Goal: Find specific page/section: Find specific page/section

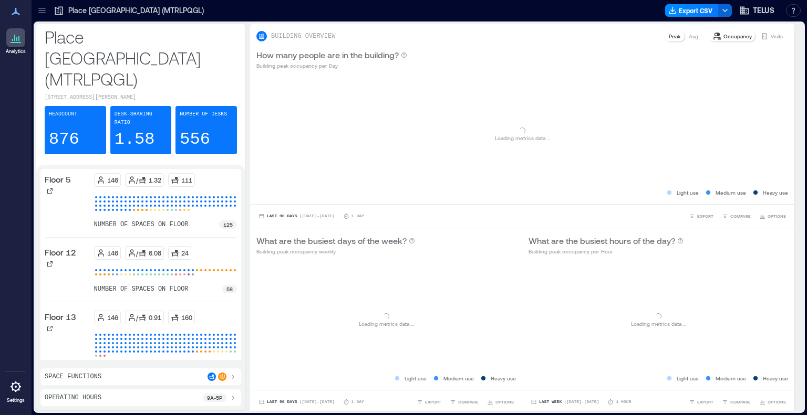
click at [18, 39] on icon at bounding box center [15, 38] width 13 height 13
click at [15, 10] on icon at bounding box center [16, 11] width 8 height 7
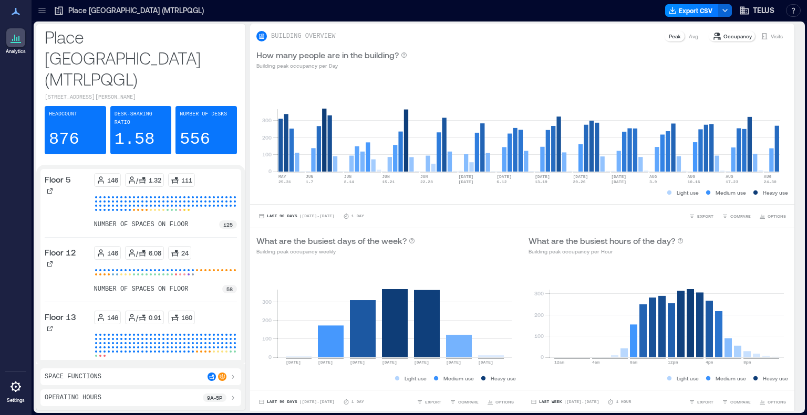
click at [44, 11] on icon at bounding box center [42, 10] width 11 height 11
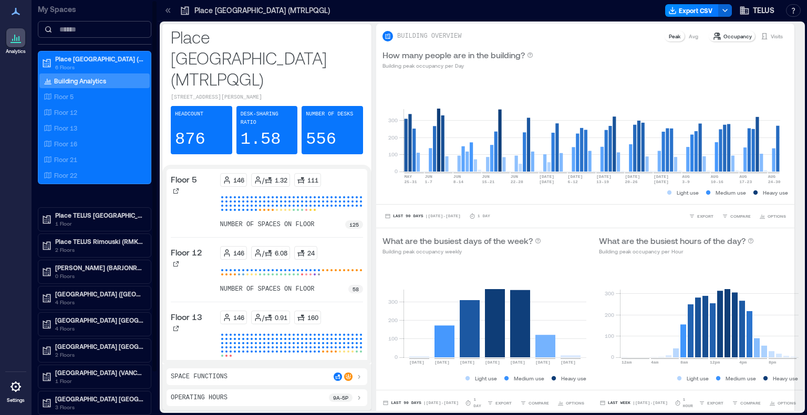
click at [67, 28] on input at bounding box center [94, 29] width 113 height 17
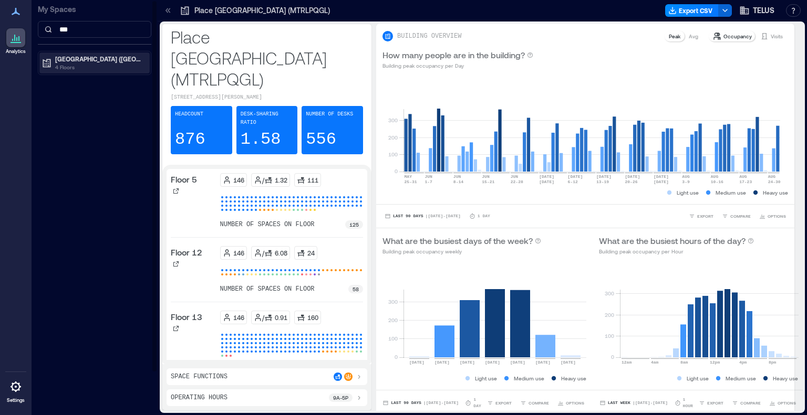
click at [76, 59] on p "[GEOGRAPHIC_DATA] ([GEOGRAPHIC_DATA])" at bounding box center [99, 59] width 88 height 8
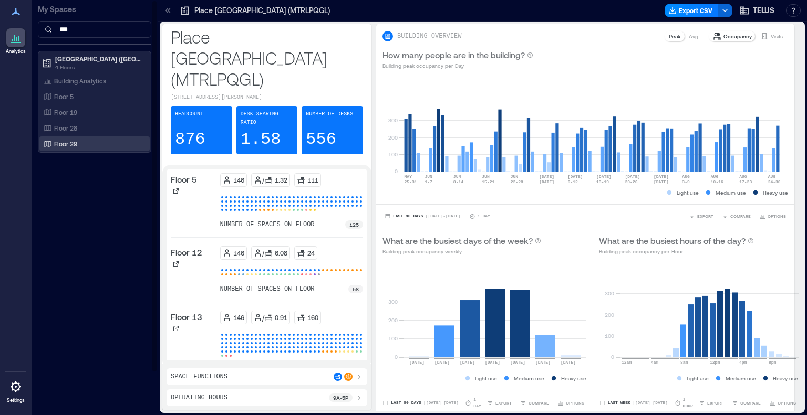
click at [65, 144] on p "Floor 29" at bounding box center [65, 144] width 23 height 8
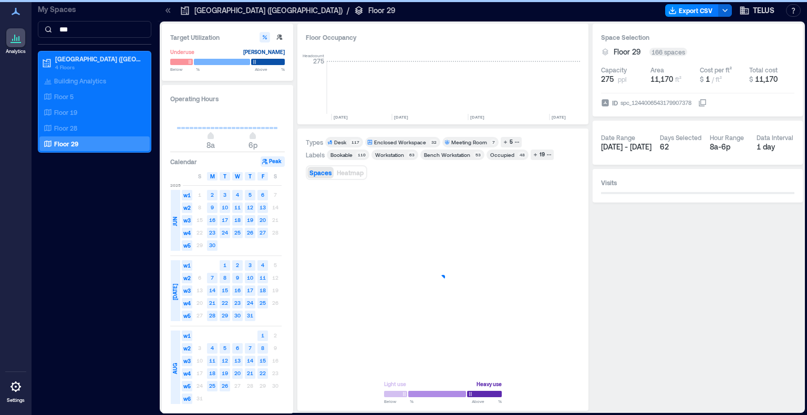
scroll to position [0, 1318]
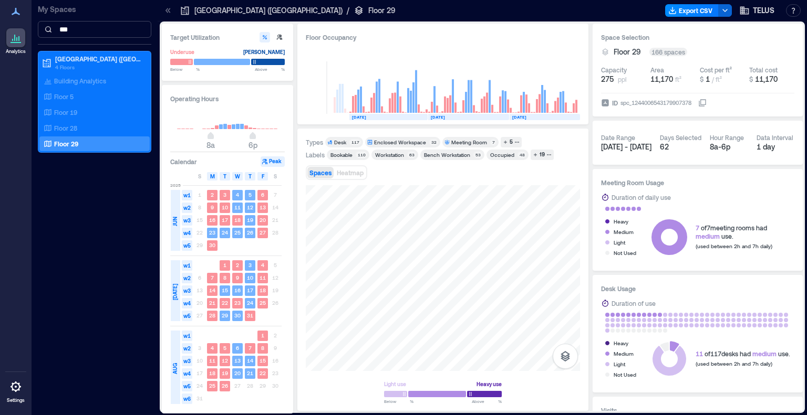
drag, startPoint x: 79, startPoint y: 32, endPoint x: 54, endPoint y: 30, distance: 25.8
click at [54, 30] on input "***" at bounding box center [94, 29] width 113 height 17
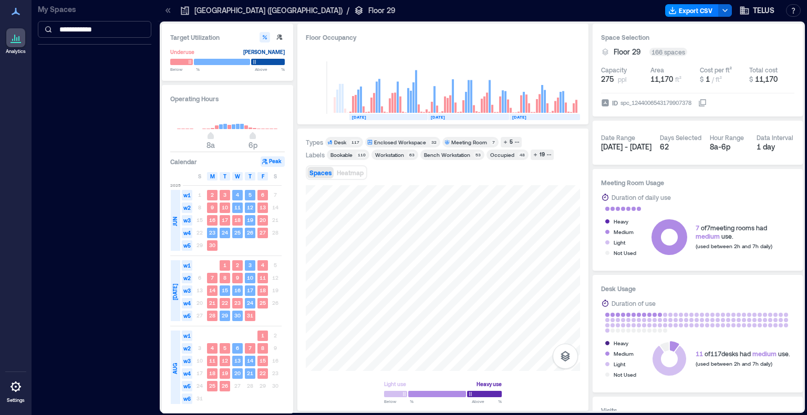
type input "**********"
drag, startPoint x: 117, startPoint y: 29, endPoint x: 49, endPoint y: 33, distance: 67.3
click at [49, 33] on input "**********" at bounding box center [94, 29] width 113 height 17
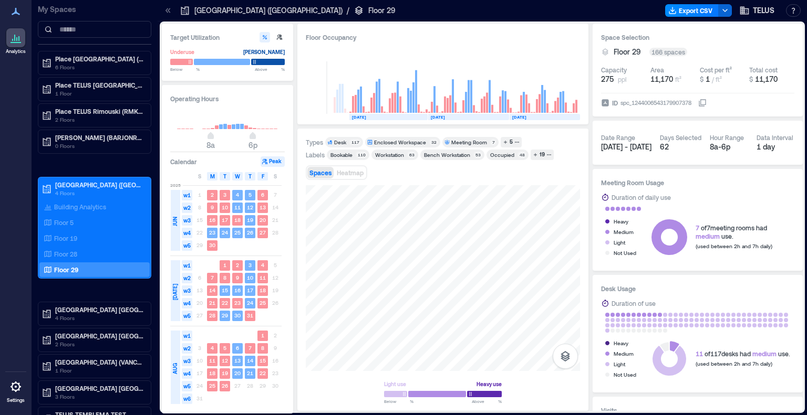
click at [87, 268] on div "Floor 29" at bounding box center [92, 270] width 102 height 11
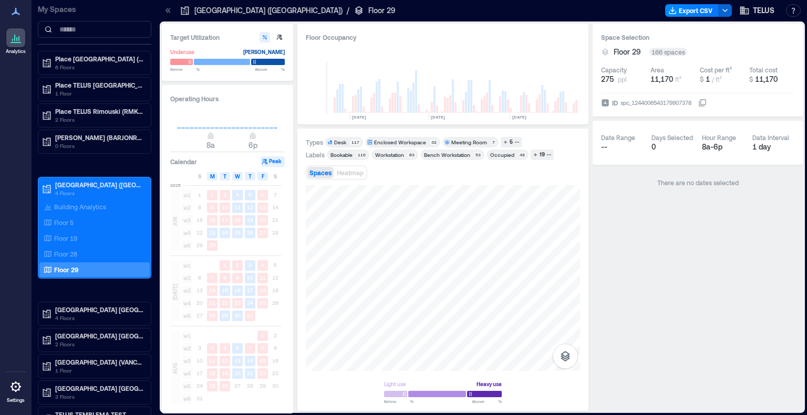
click at [17, 11] on icon at bounding box center [15, 11] width 13 height 13
click at [15, 41] on icon at bounding box center [15, 38] width 13 height 13
click at [18, 390] on icon at bounding box center [16, 387] width 11 height 11
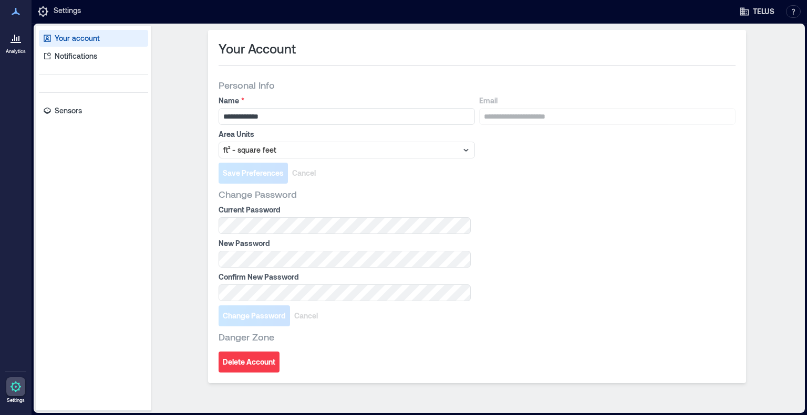
click at [16, 16] on icon at bounding box center [15, 11] width 13 height 13
drag, startPoint x: 15, startPoint y: 41, endPoint x: 3, endPoint y: 70, distance: 30.8
click at [3, 70] on div "Analytics Settings" at bounding box center [16, 207] width 32 height 415
click at [72, 111] on p "Sensors" at bounding box center [68, 111] width 27 height 11
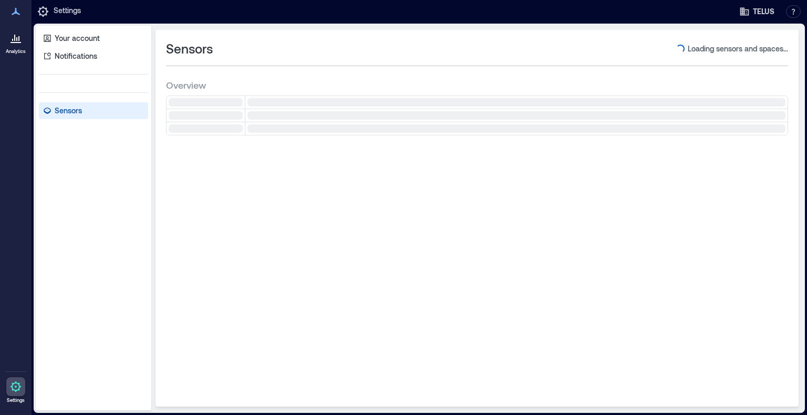
click at [21, 42] on icon at bounding box center [15, 38] width 13 height 13
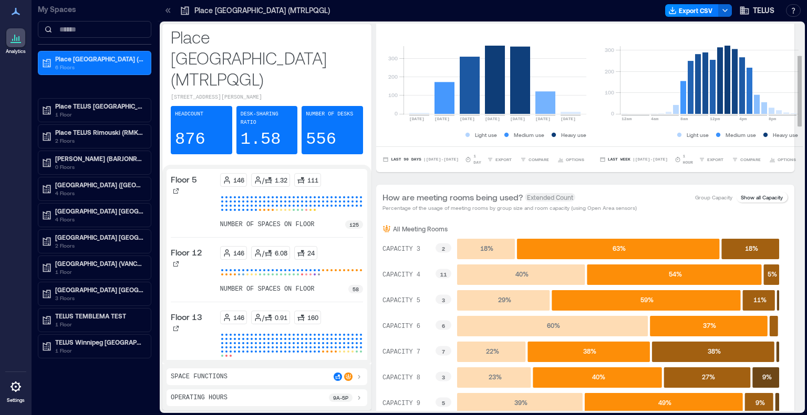
scroll to position [263, 0]
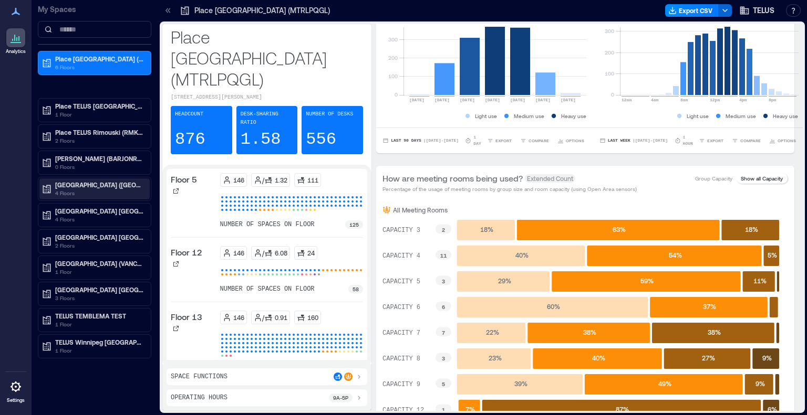
click at [86, 184] on p "[GEOGRAPHIC_DATA] ([GEOGRAPHIC_DATA])" at bounding box center [99, 185] width 88 height 8
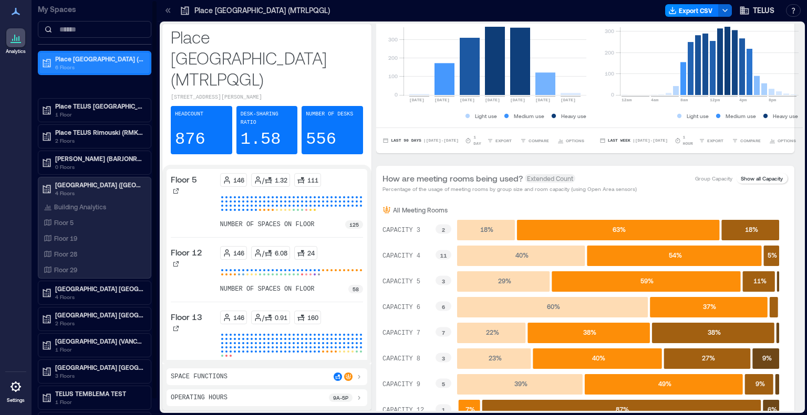
click at [87, 57] on p "Place [GEOGRAPHIC_DATA] (MTRLPQGL)" at bounding box center [99, 59] width 88 height 8
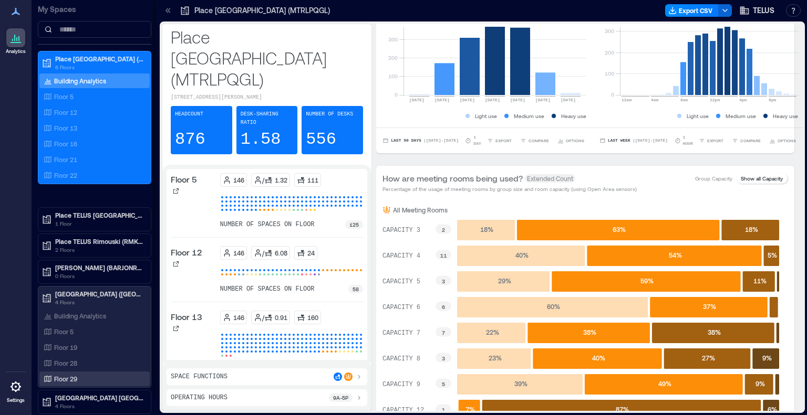
click at [61, 378] on p "Floor 29" at bounding box center [65, 379] width 23 height 8
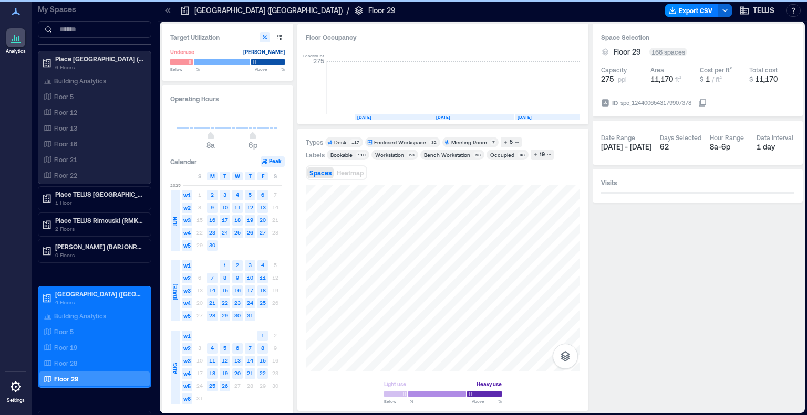
scroll to position [0, 1318]
